Goal: Task Accomplishment & Management: Use online tool/utility

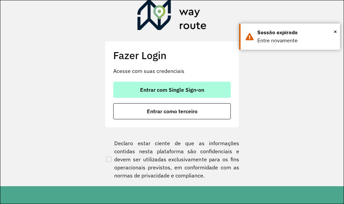
click at [176, 89] on span "Entrar com Single Sign-on" at bounding box center [172, 89] width 64 height 5
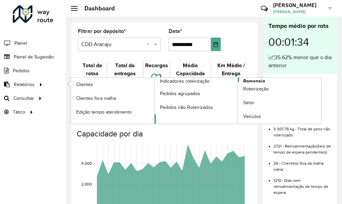
click at [256, 80] on span "Romaneio" at bounding box center [255, 81] width 22 height 7
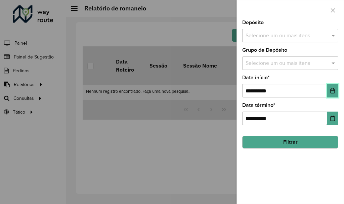
click at [335, 91] on icon "Choose Date" at bounding box center [333, 90] width 4 height 5
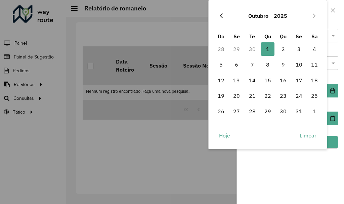
click at [221, 17] on icon "Previous Month" at bounding box center [221, 15] width 5 height 5
click at [304, 94] on span "26" at bounding box center [299, 95] width 13 height 13
type input "**********"
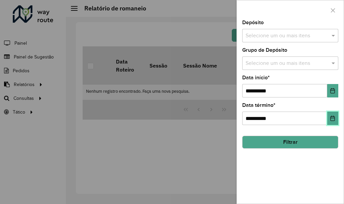
click at [337, 118] on button "Choose Date" at bounding box center [333, 118] width 11 height 13
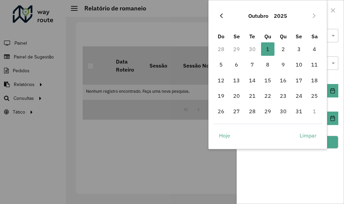
click at [223, 15] on icon "Previous Month" at bounding box center [221, 15] width 5 height 5
click at [302, 96] on span "26" at bounding box center [299, 95] width 13 height 13
type input "**********"
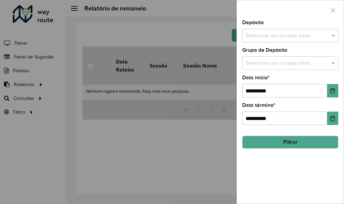
click at [269, 37] on input "text" at bounding box center [287, 36] width 86 height 8
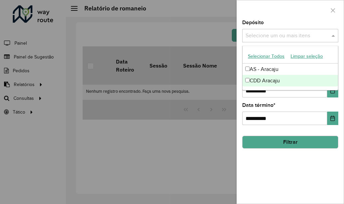
click at [273, 80] on div "CDD Aracaju" at bounding box center [291, 80] width 96 height 11
click at [261, 141] on button "Filtrar" at bounding box center [291, 142] width 96 height 13
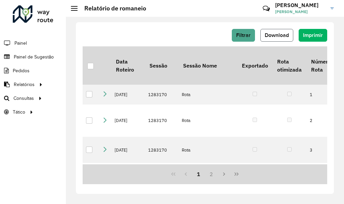
click at [273, 33] on span "Download" at bounding box center [277, 35] width 24 height 6
click at [248, 35] on span "Filtrar" at bounding box center [243, 35] width 14 height 6
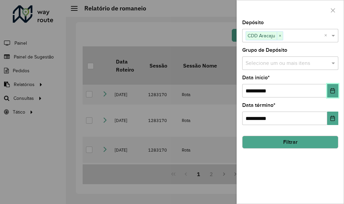
click at [335, 91] on icon "Choose Date" at bounding box center [333, 90] width 4 height 5
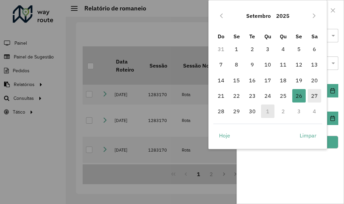
click at [313, 93] on span "27" at bounding box center [314, 95] width 13 height 13
type input "**********"
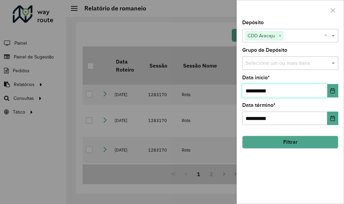
click at [314, 93] on input "**********" at bounding box center [285, 90] width 85 height 13
click at [335, 122] on button "Choose Date" at bounding box center [333, 118] width 11 height 13
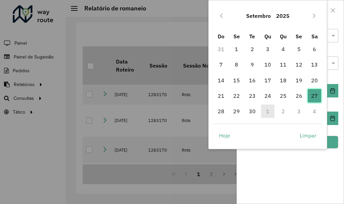
click at [318, 96] on span "27" at bounding box center [314, 95] width 13 height 13
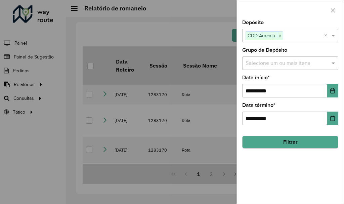
click at [297, 143] on button "Filtrar" at bounding box center [291, 142] width 96 height 13
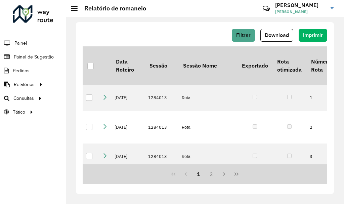
click at [172, 29] on div "Filtrar Download Imprimir" at bounding box center [205, 35] width 245 height 13
click at [274, 34] on span "Download" at bounding box center [277, 35] width 24 height 6
click at [246, 36] on span "Filtrar" at bounding box center [243, 35] width 14 height 6
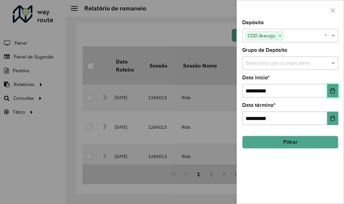
click at [338, 87] on button "Choose Date" at bounding box center [333, 90] width 11 height 13
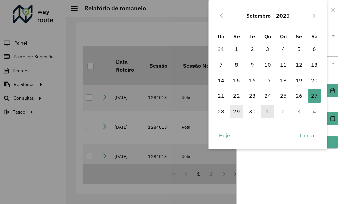
click at [235, 111] on span "29" at bounding box center [236, 111] width 13 height 13
type input "**********"
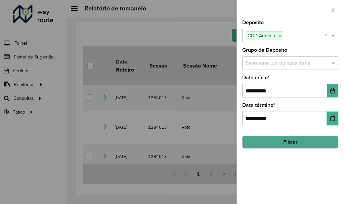
click at [333, 115] on button "Choose Date" at bounding box center [333, 118] width 11 height 13
click at [284, 176] on div "**********" at bounding box center [290, 112] width 107 height 184
click at [278, 142] on button "Filtrar" at bounding box center [291, 142] width 96 height 13
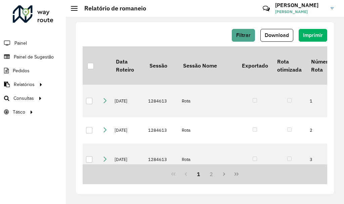
drag, startPoint x: 173, startPoint y: 40, endPoint x: 165, endPoint y: 23, distance: 18.5
click at [173, 40] on div "Filtrar Download Imprimir" at bounding box center [205, 35] width 245 height 13
click at [277, 36] on span "Download" at bounding box center [277, 35] width 24 height 6
click at [200, 21] on div "Filtrar Download Imprimir Data Roteiro Sessão Sessão Nome Exportado Rota otimiz…" at bounding box center [205, 110] width 279 height 187
click at [239, 39] on button "Filtrar" at bounding box center [243, 35] width 23 height 13
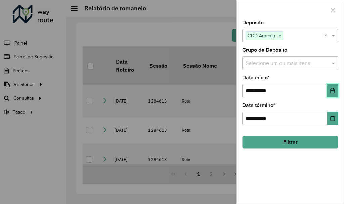
click at [336, 91] on icon "Choose Date" at bounding box center [332, 90] width 5 height 5
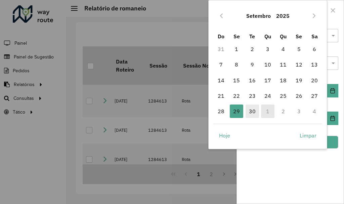
click at [255, 112] on span "30" at bounding box center [252, 111] width 13 height 13
type input "**********"
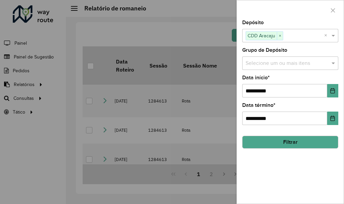
drag, startPoint x: 280, startPoint y: 142, endPoint x: 273, endPoint y: 54, distance: 88.4
click at [281, 140] on button "Filtrar" at bounding box center [291, 142] width 96 height 13
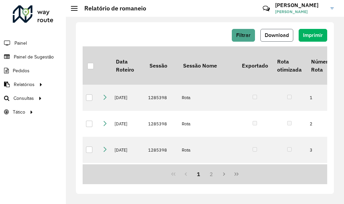
click at [278, 32] on button "Download" at bounding box center [277, 35] width 33 height 13
click at [174, 31] on div "Filtrar Download Imprimir" at bounding box center [205, 35] width 245 height 13
click at [272, 34] on span "Download" at bounding box center [277, 35] width 24 height 6
click at [276, 36] on span "Download" at bounding box center [277, 35] width 24 height 6
